Goal: Navigation & Orientation: Find specific page/section

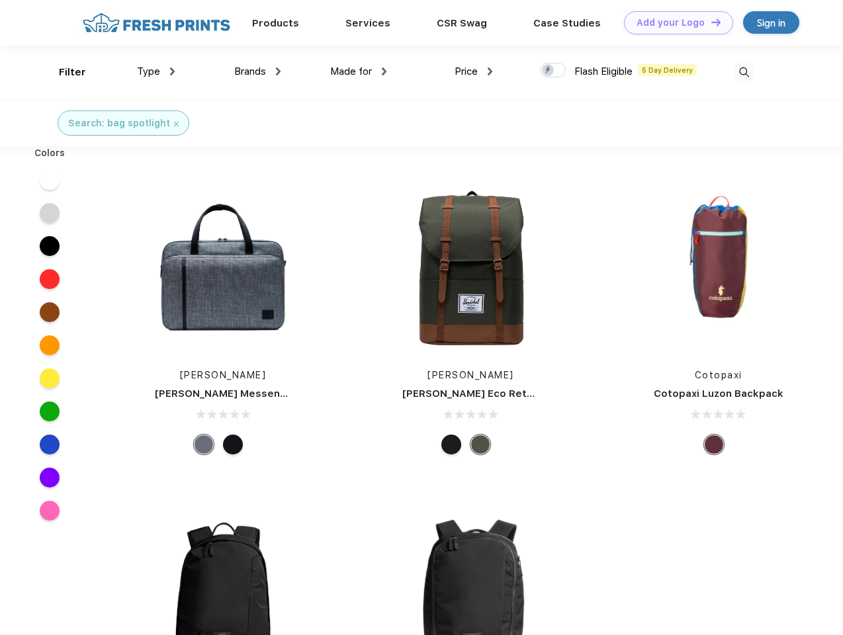
scroll to position [1, 0]
click at [674, 23] on link "Add your Logo Design Tool" at bounding box center [678, 22] width 109 height 23
click at [0, 0] on div "Design Tool" at bounding box center [0, 0] width 0 height 0
click at [710, 22] on link "Add your Logo Design Tool" at bounding box center [678, 22] width 109 height 23
click at [64, 72] on div "Filter" at bounding box center [72, 72] width 27 height 15
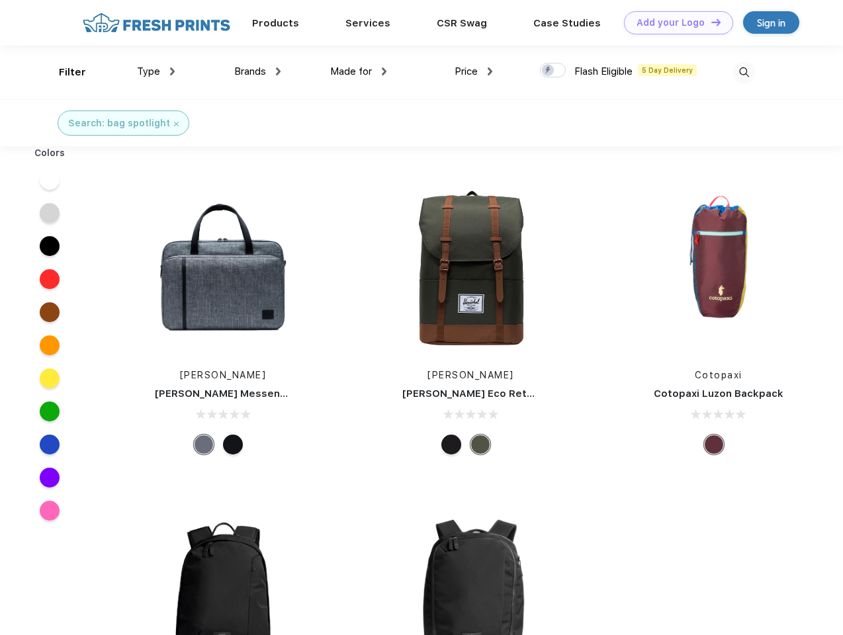
click at [156, 71] on span "Type" at bounding box center [148, 72] width 23 height 12
click at [257, 71] on span "Brands" at bounding box center [250, 72] width 32 height 12
click at [359, 71] on span "Made for" at bounding box center [351, 72] width 42 height 12
click at [474, 71] on span "Price" at bounding box center [466, 72] width 23 height 12
click at [553, 71] on div at bounding box center [553, 70] width 26 height 15
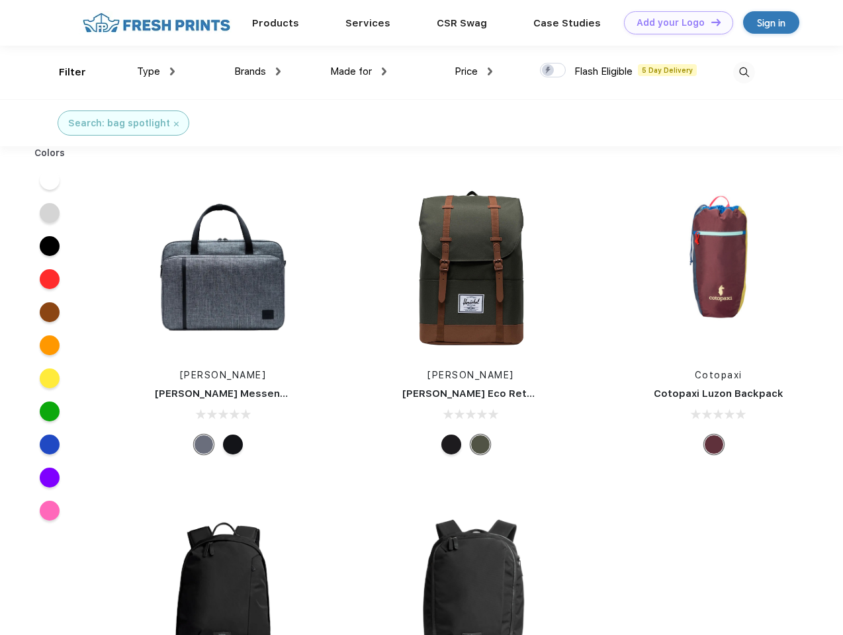
click at [549, 71] on input "checkbox" at bounding box center [544, 66] width 9 height 9
click at [744, 72] on img at bounding box center [744, 73] width 22 height 22
